Goal: Check status

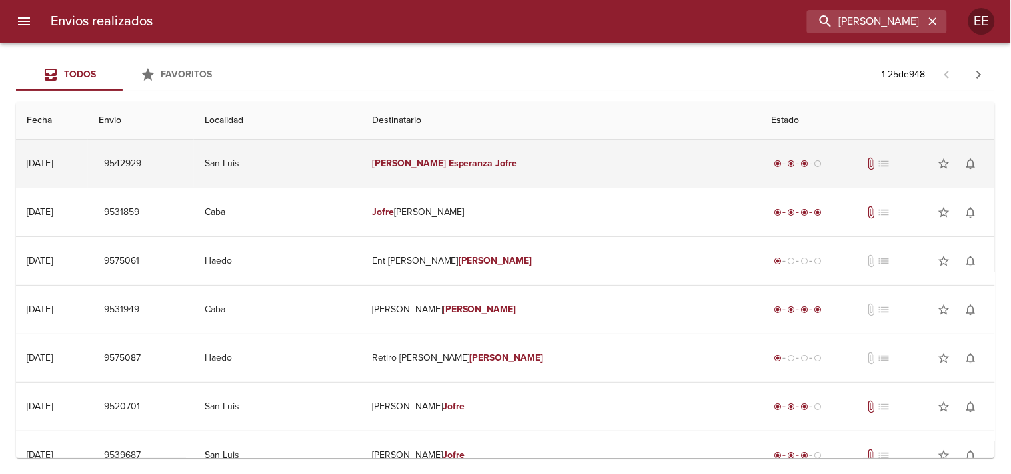
click at [493, 160] on em "Esperanza" at bounding box center [470, 163] width 45 height 11
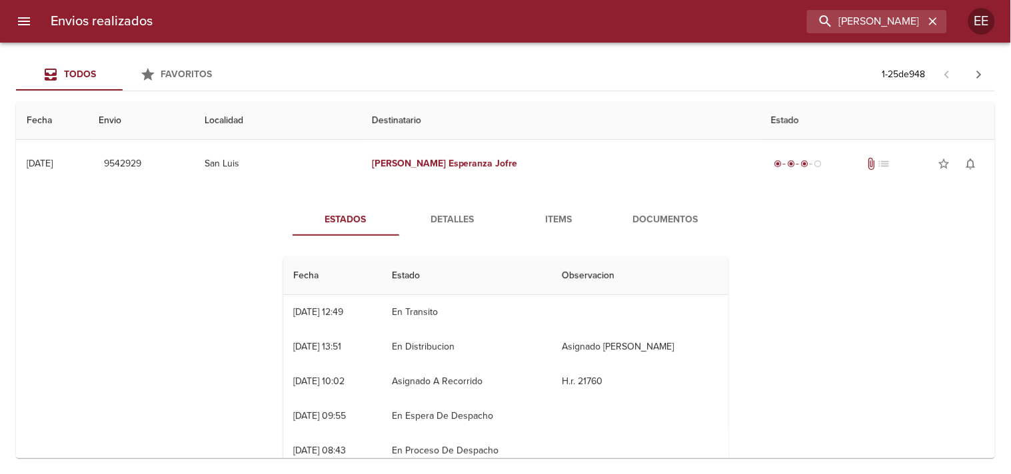
click at [475, 212] on span "Detalles" at bounding box center [452, 220] width 91 height 17
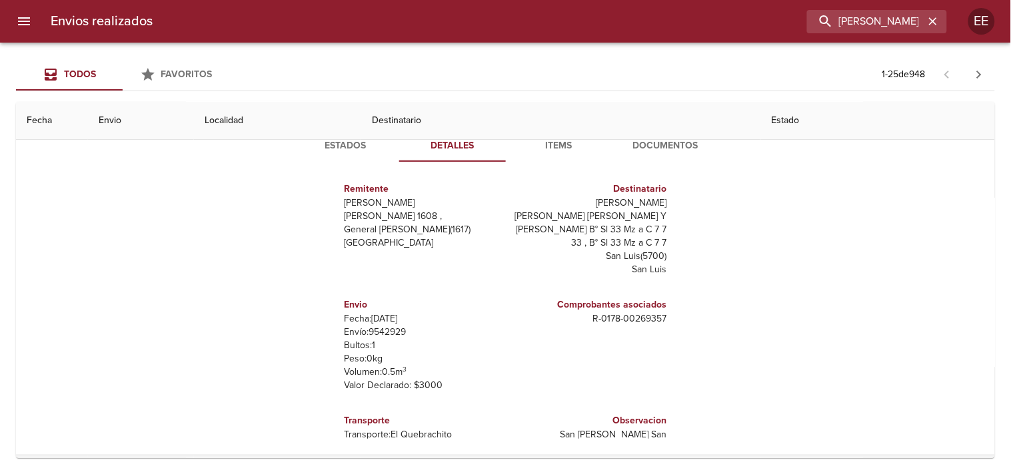
scroll to position [148, 0]
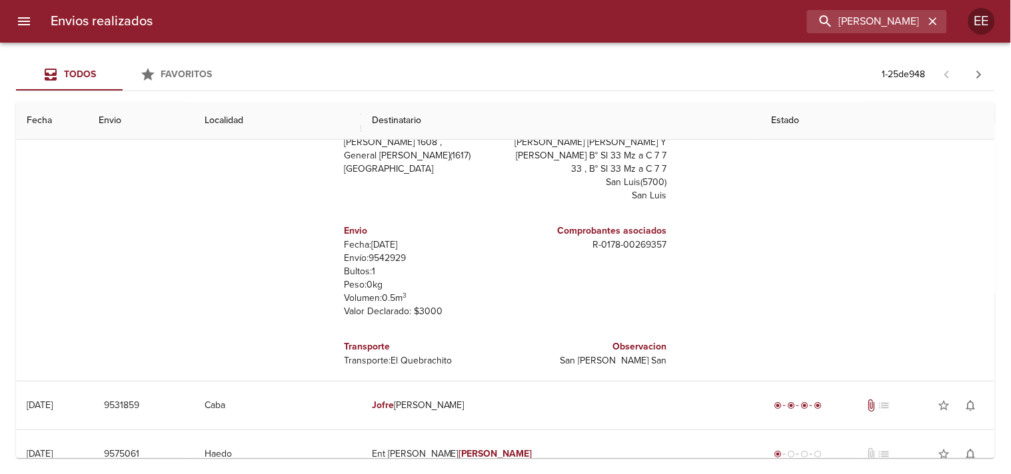
click at [381, 252] on p "Envío: 9542929" at bounding box center [423, 258] width 156 height 13
copy p "9542929"
click at [825, 17] on input "[PERSON_NAME]" at bounding box center [839, 21] width 171 height 23
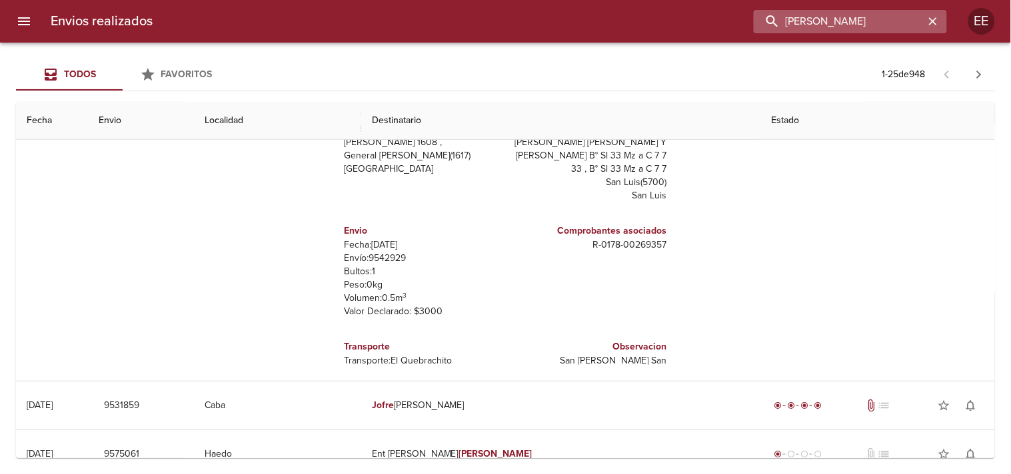
click at [825, 17] on input "[PERSON_NAME]" at bounding box center [839, 21] width 171 height 23
click at [369, 252] on p "Envío: 9542929" at bounding box center [423, 258] width 156 height 13
copy p "9542929"
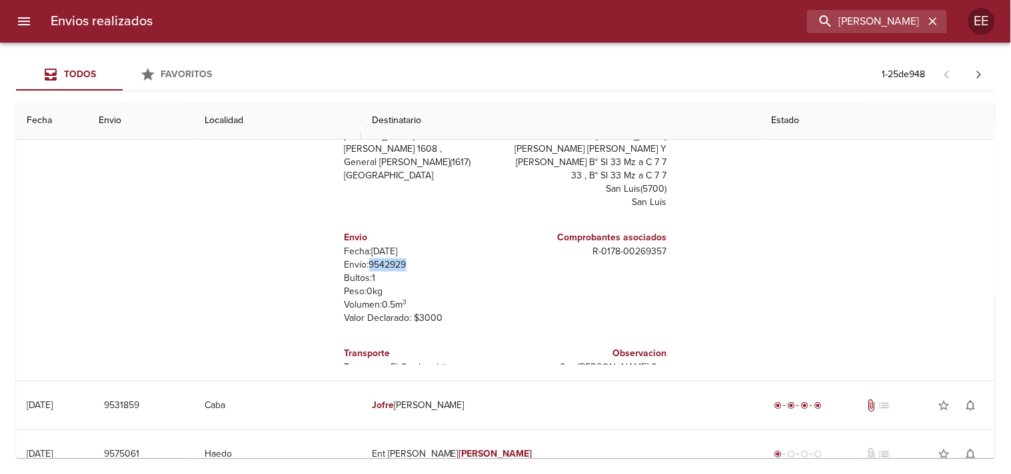
scroll to position [0, 0]
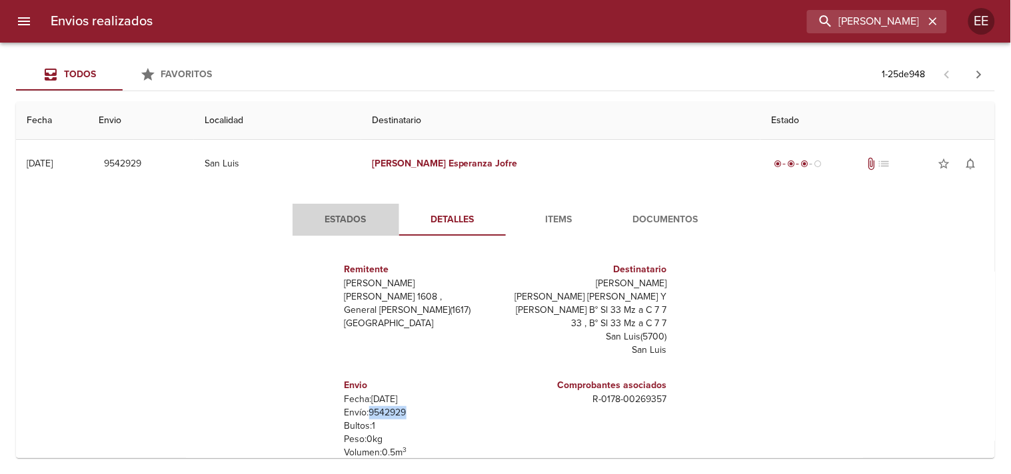
click at [356, 217] on span "Estados" at bounding box center [346, 220] width 91 height 17
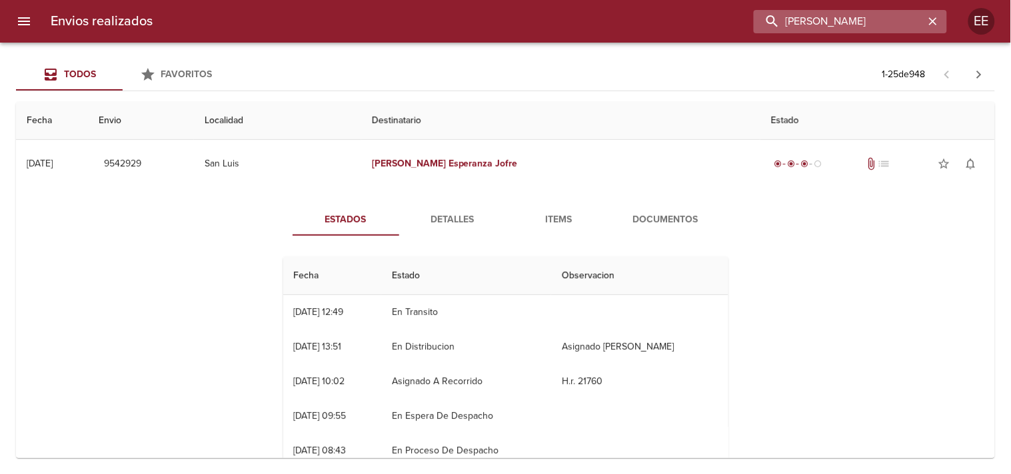
click at [845, 23] on input "[PERSON_NAME]" at bounding box center [839, 21] width 171 height 23
paste input "[PERSON_NAME]"
type input "[PERSON_NAME]"
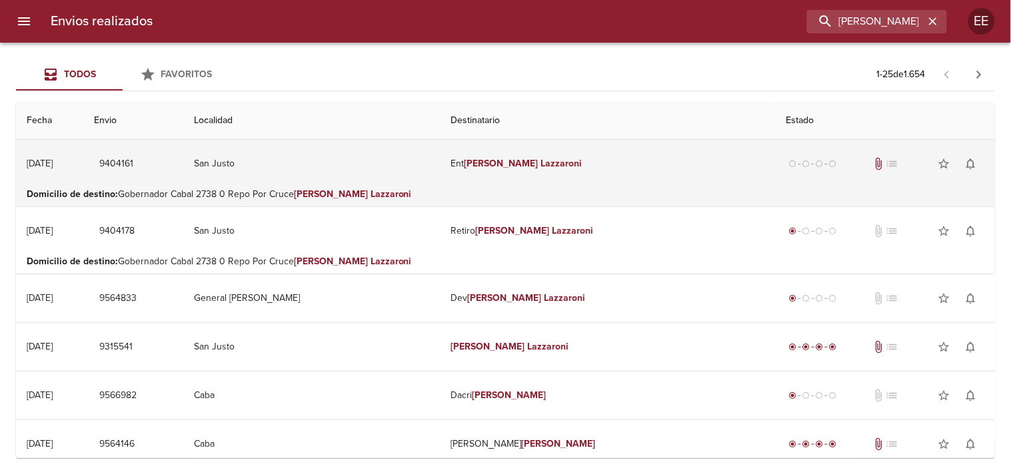
click at [524, 170] on td "Ent [PERSON_NAME]" at bounding box center [607, 164] width 335 height 48
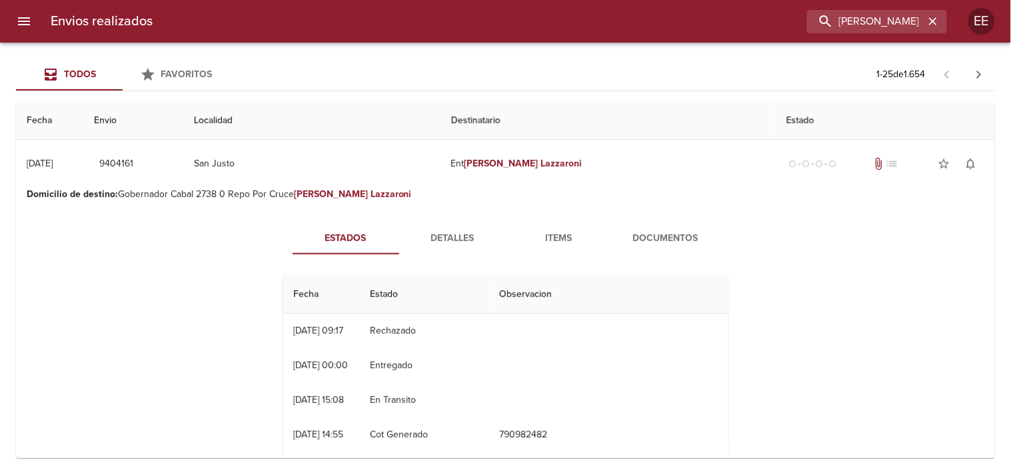
click at [458, 233] on span "Detalles" at bounding box center [452, 239] width 91 height 17
